Goal: Obtain resource: Obtain resource

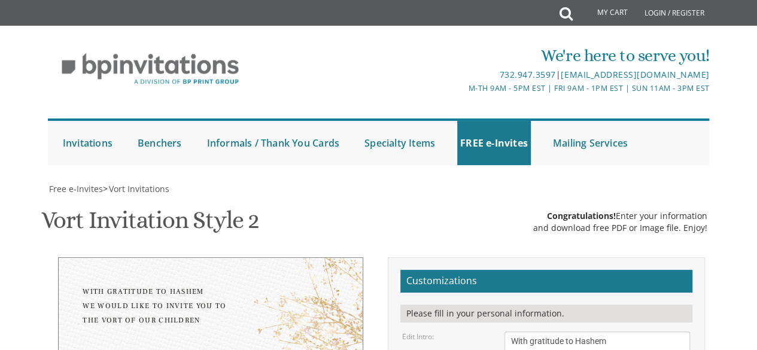
scroll to position [8, 0]
drag, startPoint x: 0, startPoint y: 0, endPoint x: 736, endPoint y: 36, distance: 736.5
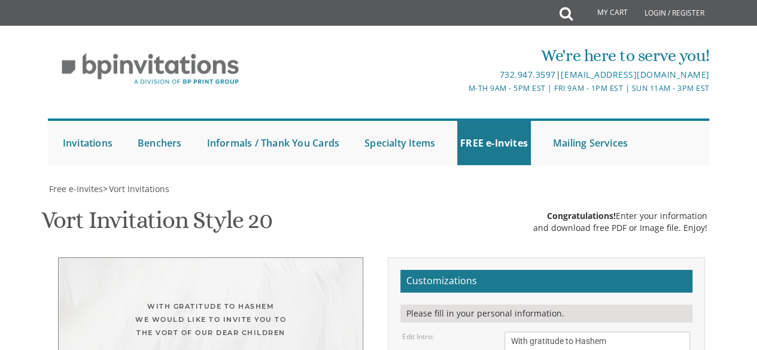
scroll to position [272, 0]
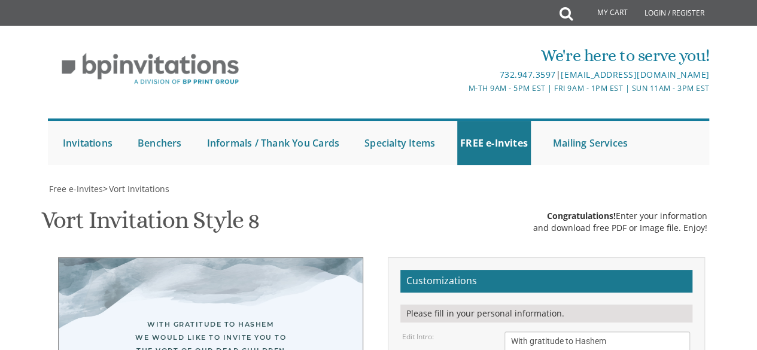
scroll to position [272, 0]
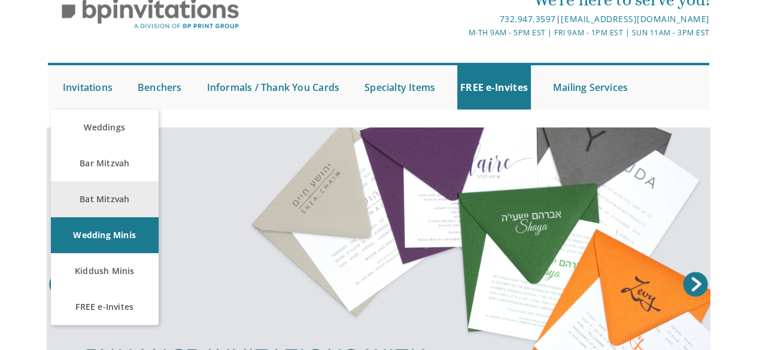
scroll to position [64, 0]
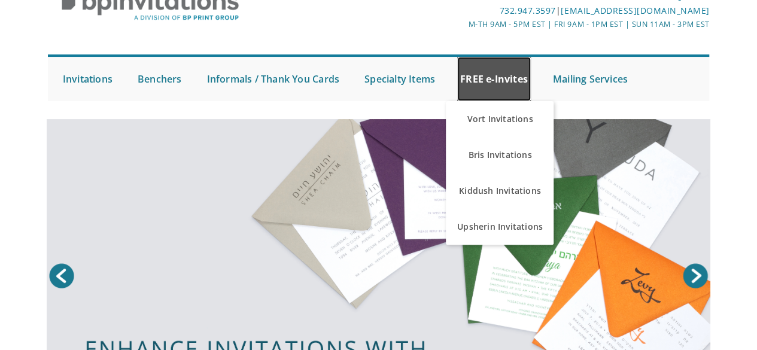
click at [495, 76] on link "FREE e-Invites" at bounding box center [494, 79] width 74 height 44
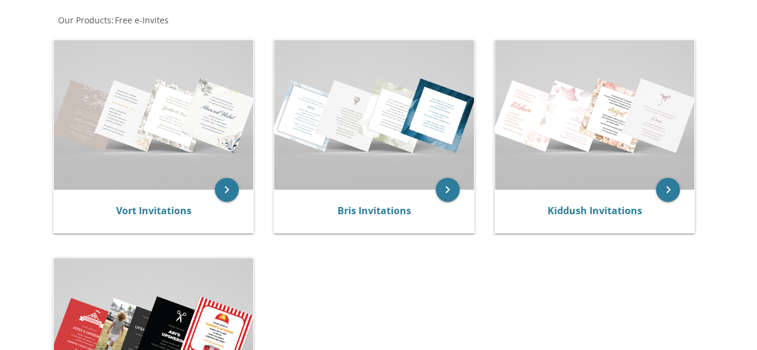
scroll to position [209, 0]
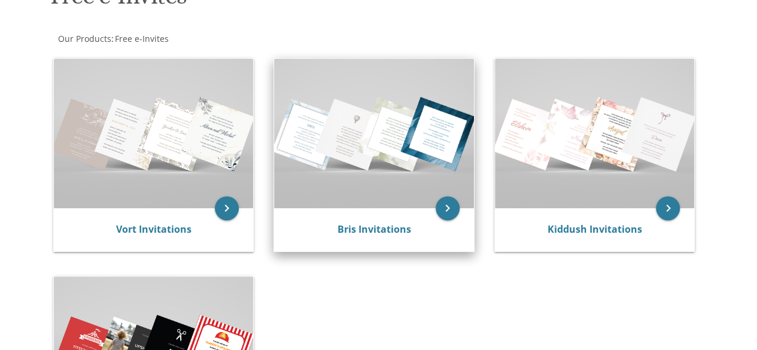
click at [366, 159] on img at bounding box center [374, 134] width 200 height 150
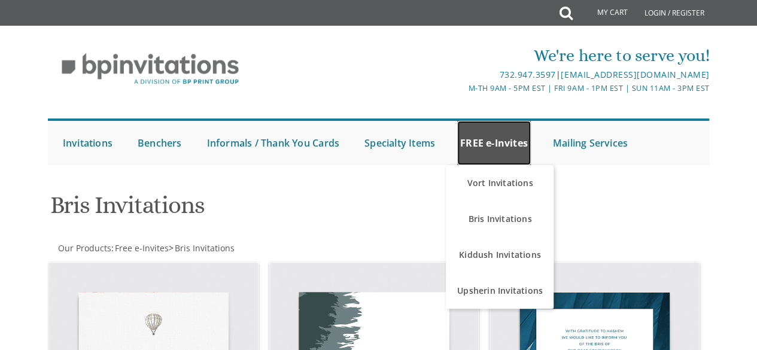
click at [506, 148] on link "FREE e-Invites" at bounding box center [494, 143] width 74 height 44
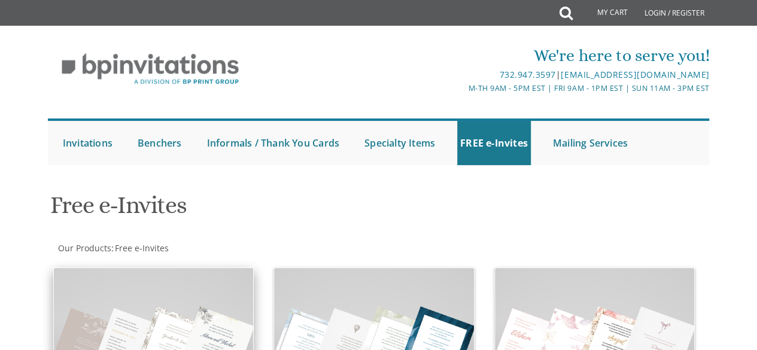
click at [136, 284] on img at bounding box center [154, 343] width 200 height 150
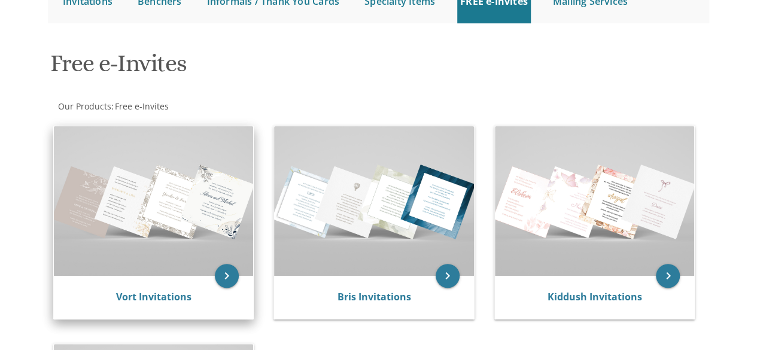
scroll to position [142, 0]
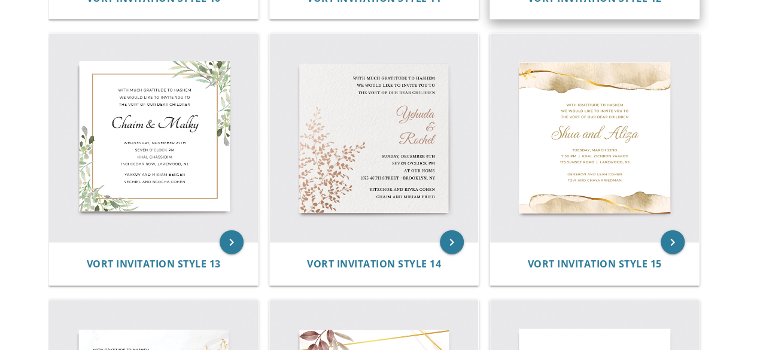
scroll to position [1253, 0]
